Goal: Information Seeking & Learning: Learn about a topic

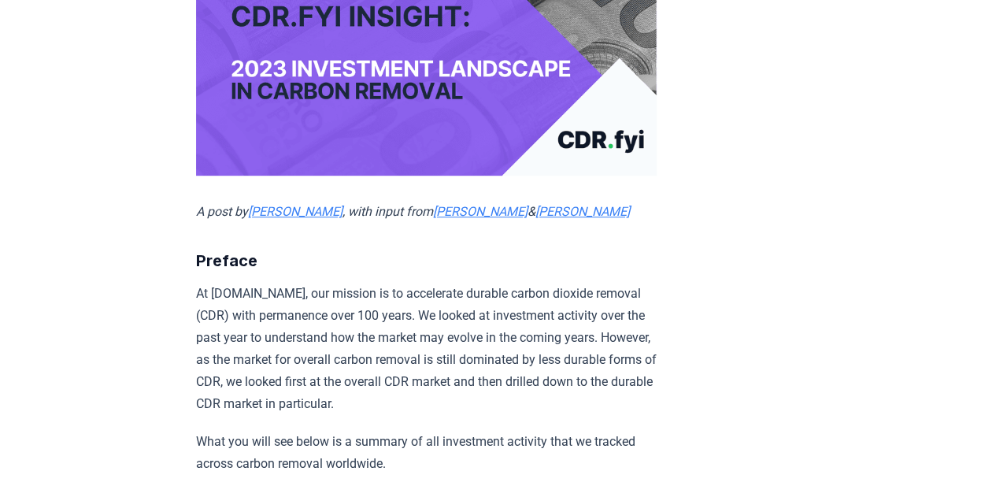
scroll to position [367, 0]
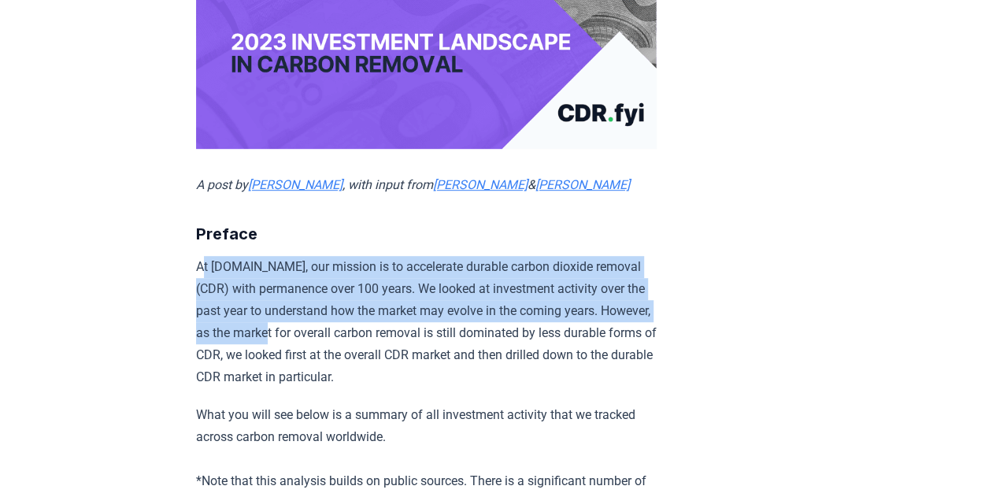
drag, startPoint x: 212, startPoint y: 266, endPoint x: 369, endPoint y: 324, distance: 167.7
click at [369, 324] on p "At [DOMAIN_NAME], our mission is to accelerate durable carbon dioxide removal (…" at bounding box center [426, 322] width 461 height 132
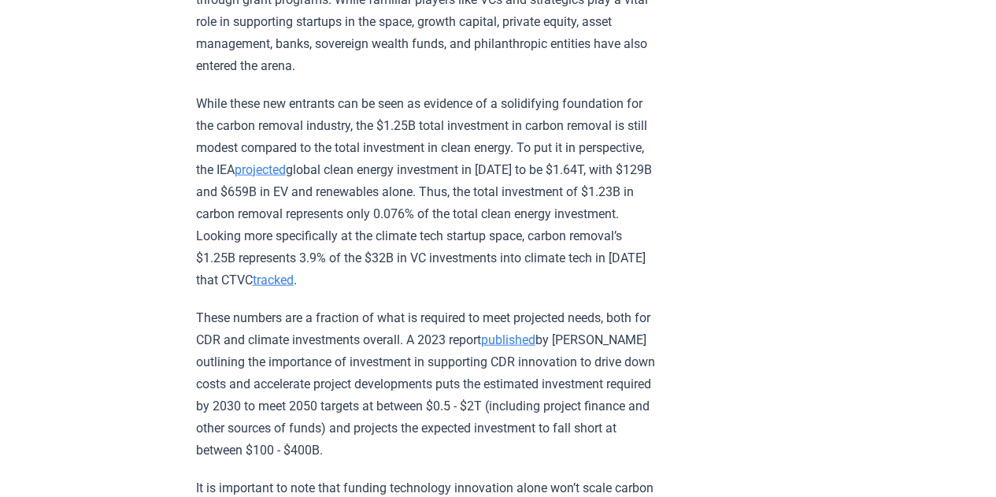
scroll to position [1785, 0]
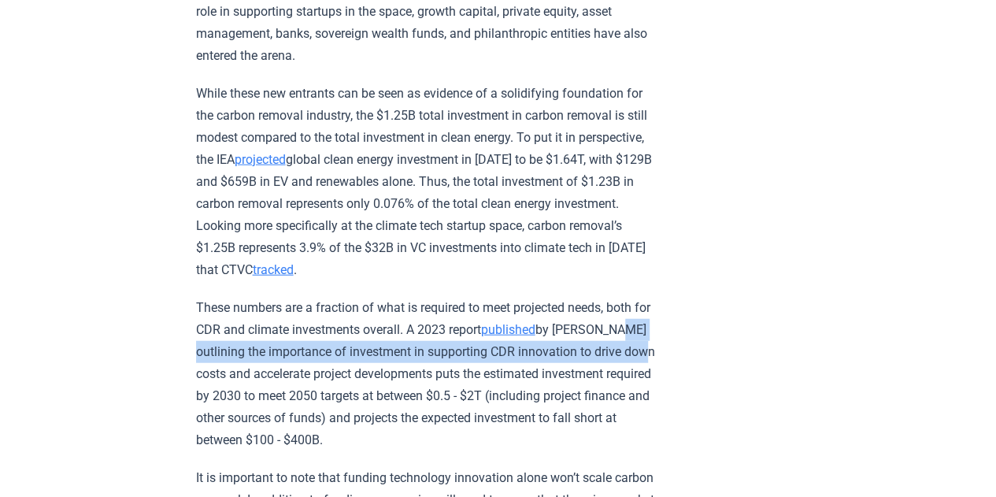
drag, startPoint x: 194, startPoint y: 343, endPoint x: 244, endPoint y: 368, distance: 56.4
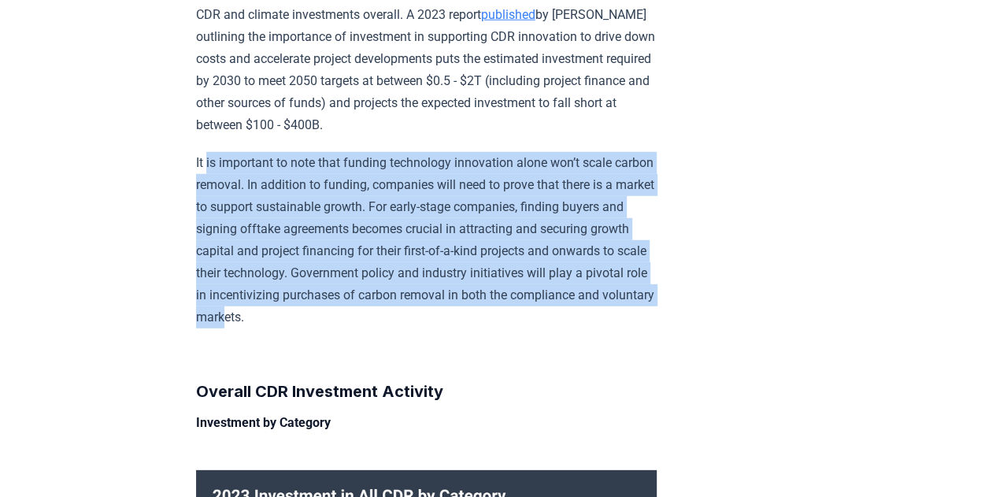
drag, startPoint x: 206, startPoint y: 165, endPoint x: 494, endPoint y: 309, distance: 321.2
click at [494, 309] on p "It is important to note that funding technology innovation alone won’t scale ca…" at bounding box center [426, 240] width 461 height 176
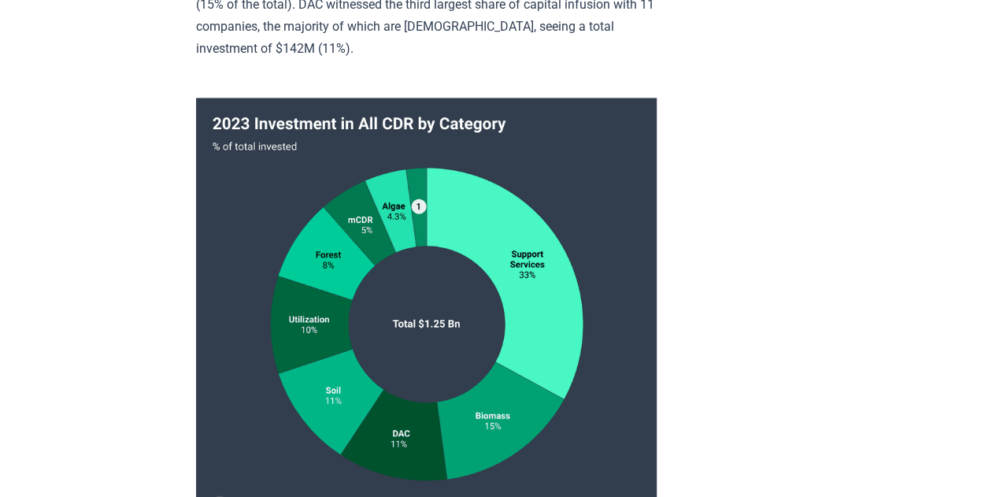
scroll to position [4620, 0]
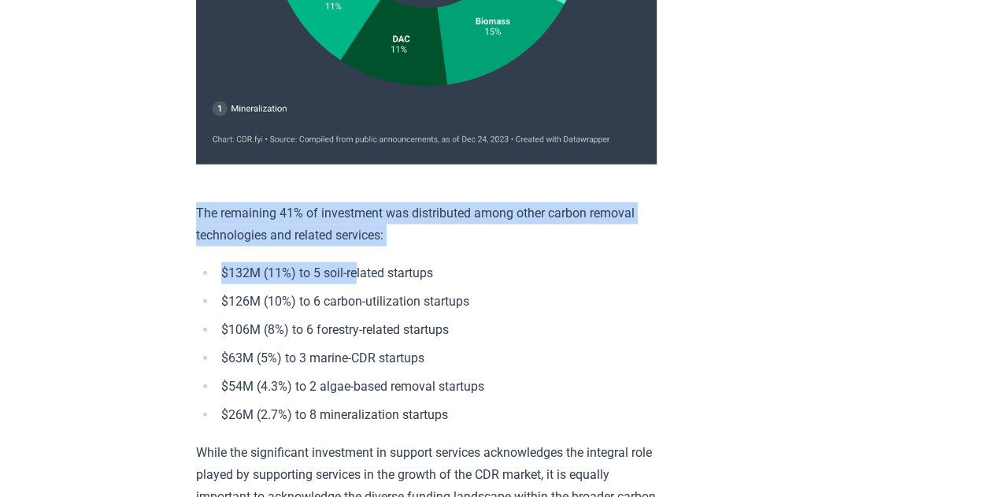
drag, startPoint x: 193, startPoint y: 194, endPoint x: 383, endPoint y: 236, distance: 194.5
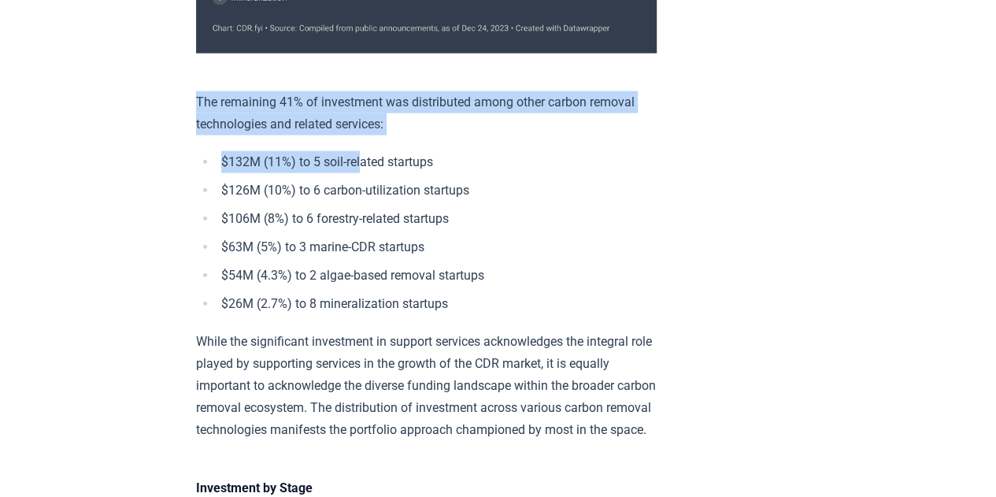
scroll to position [4856, 0]
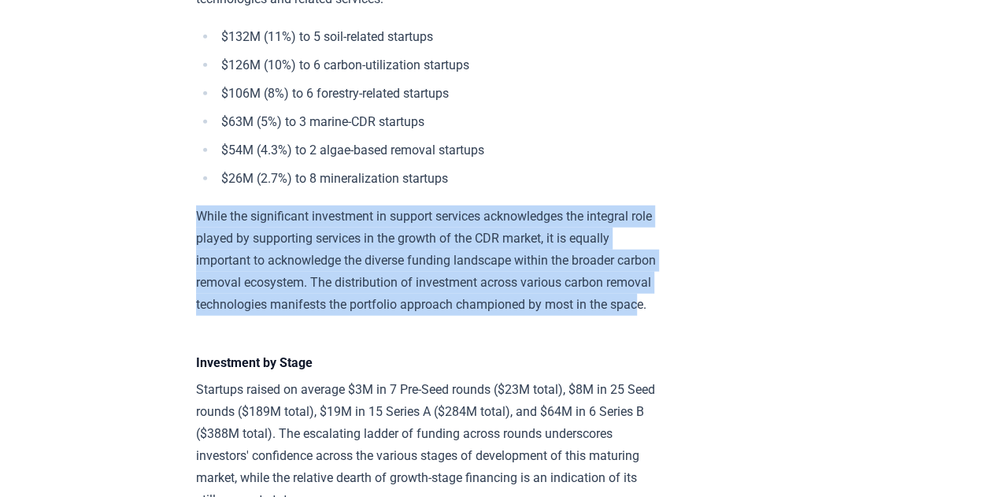
drag, startPoint x: 187, startPoint y: 196, endPoint x: 412, endPoint y: 317, distance: 255.1
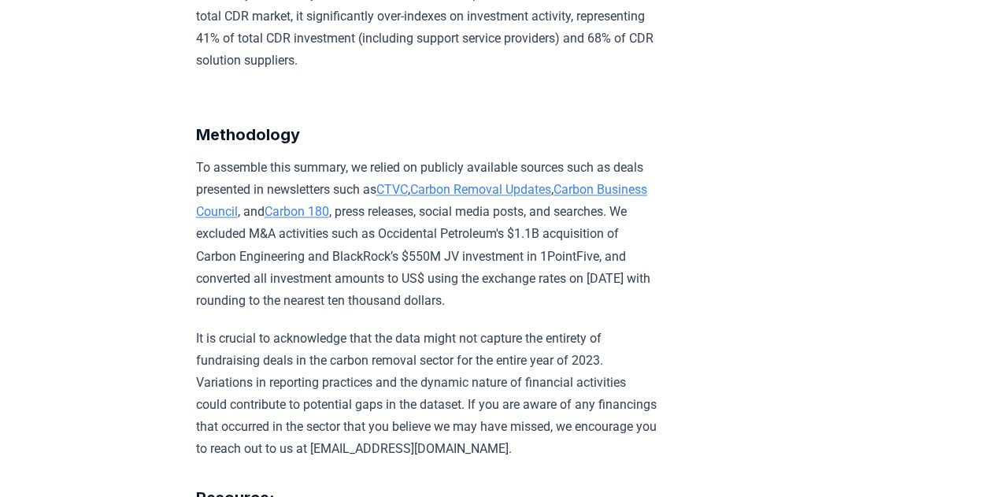
scroll to position [10284, 0]
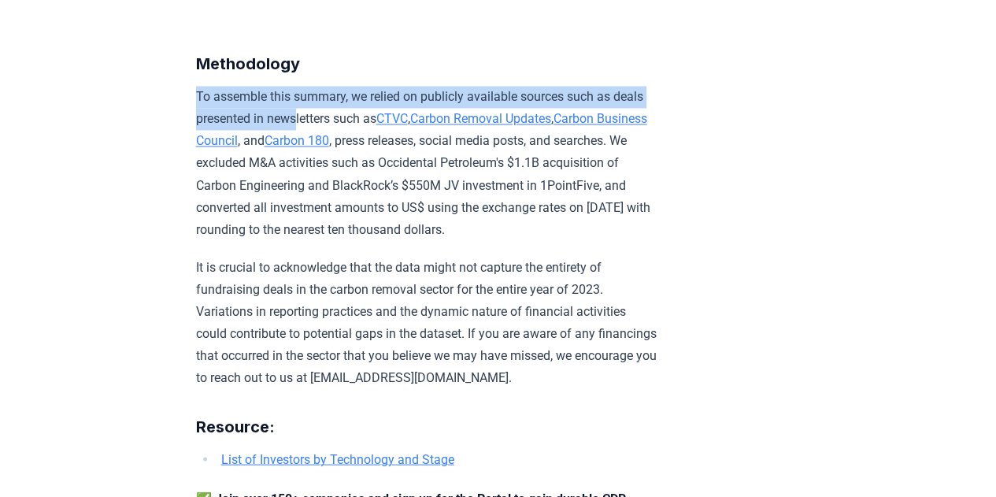
drag, startPoint x: 195, startPoint y: 45, endPoint x: 297, endPoint y: 76, distance: 106.4
click at [297, 86] on p "To assemble this summary, we relied on publicly available sources such as deals…" at bounding box center [426, 163] width 461 height 154
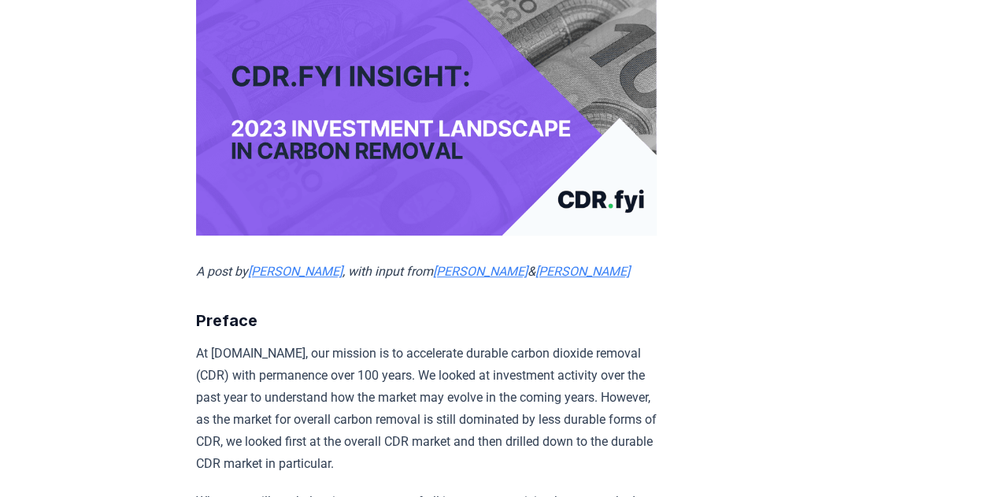
scroll to position [442, 0]
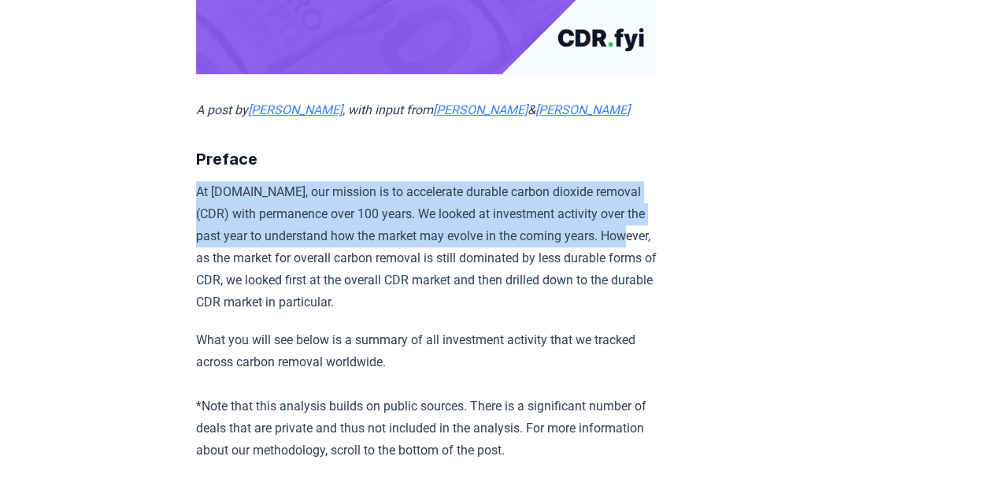
drag, startPoint x: 183, startPoint y: 187, endPoint x: 255, endPoint y: 259, distance: 101.9
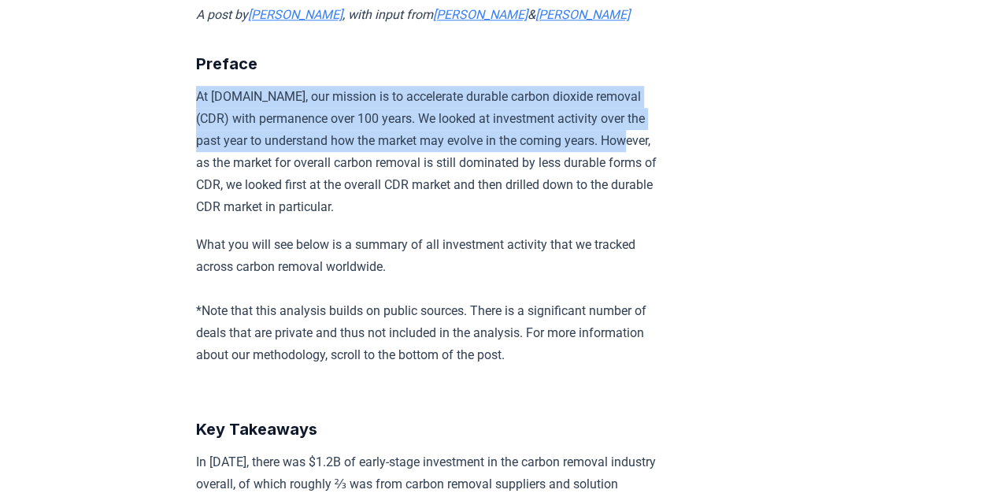
scroll to position [599, 0]
